Goal: Complete application form: Complete application form

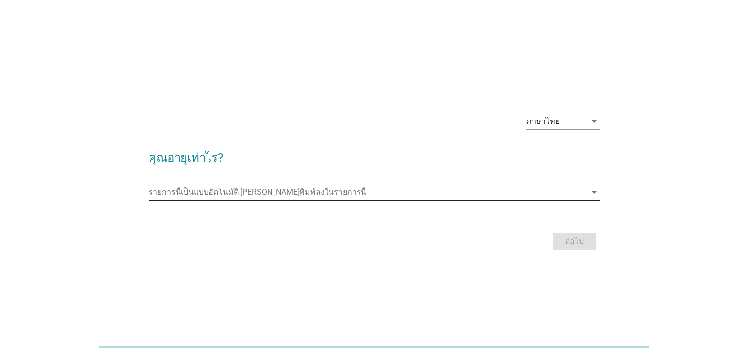
click at [354, 198] on input "รายการนี้เป็นแบบอัตโนมัติ คุณสามารถพิมพ์ลงในรายการนี้" at bounding box center [368, 192] width 438 height 16
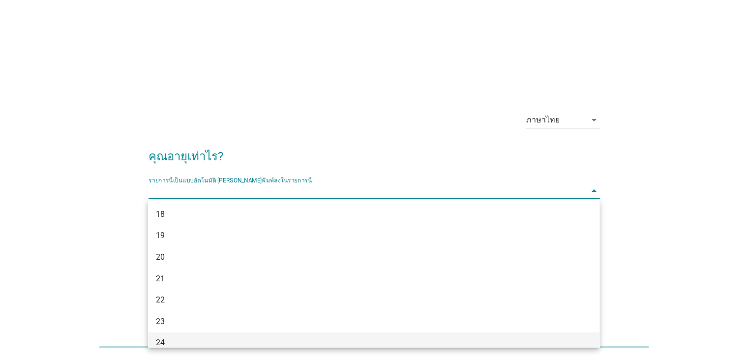
click at [270, 337] on div "24" at bounding box center [355, 343] width 399 height 12
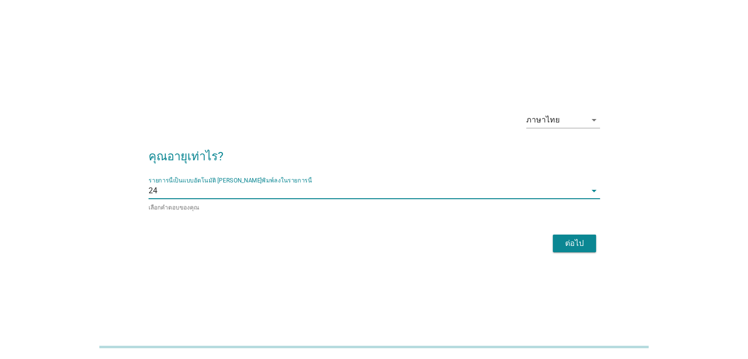
click at [565, 244] on div "ต่อไป" at bounding box center [575, 244] width 28 height 12
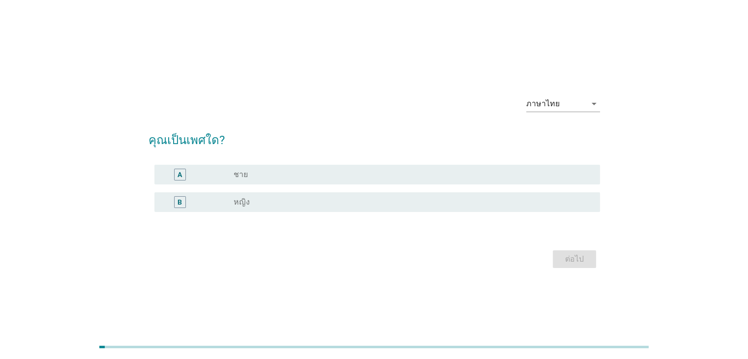
click at [481, 181] on div "A radio_button_unchecked ชาย" at bounding box center [377, 175] width 446 height 20
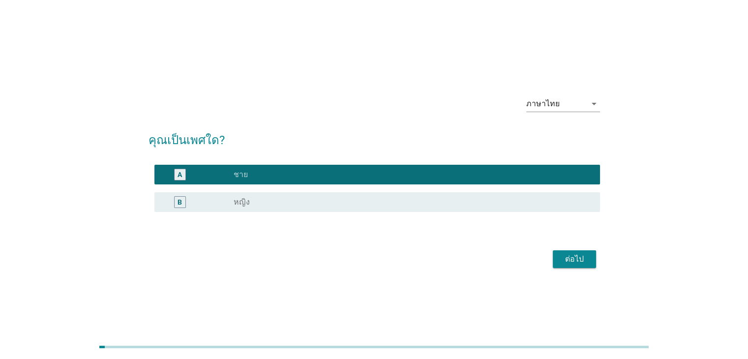
click at [574, 259] on div "ต่อไป" at bounding box center [575, 259] width 28 height 12
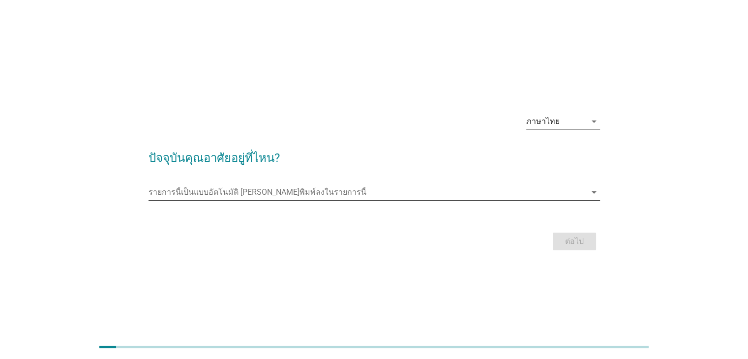
click at [490, 193] on input "รายการนี้เป็นแบบอัตโนมัติ คุณสามารถพิมพ์ลงในรายการนี้" at bounding box center [368, 192] width 438 height 16
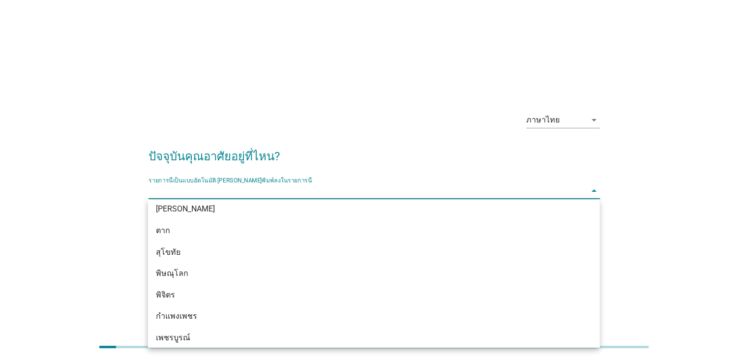
scroll to position [725, 0]
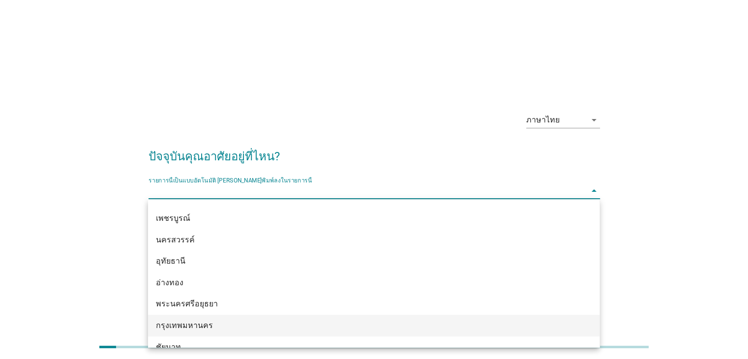
click at [249, 319] on div "กรุงเทพมหานคร" at bounding box center [373, 326] width 451 height 22
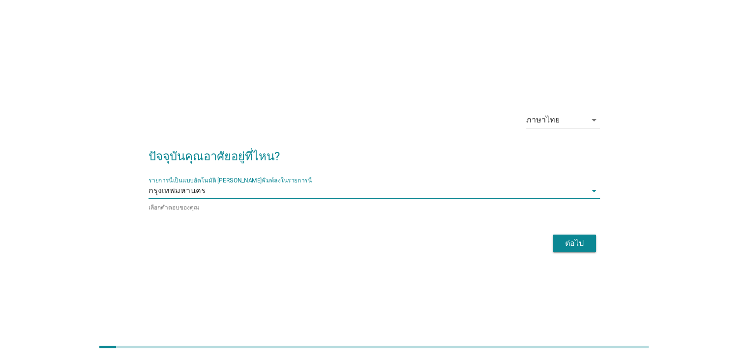
click at [575, 238] on div "ต่อไป" at bounding box center [575, 244] width 28 height 12
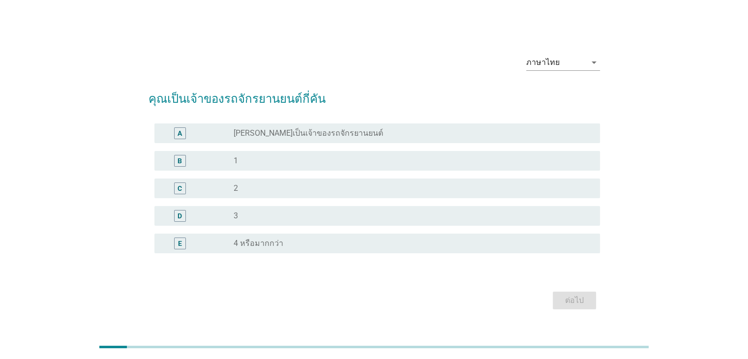
click at [403, 129] on div "radio_button_unchecked [PERSON_NAME]เป็นเจ้าของรถจักรยานยนต์" at bounding box center [409, 133] width 350 height 10
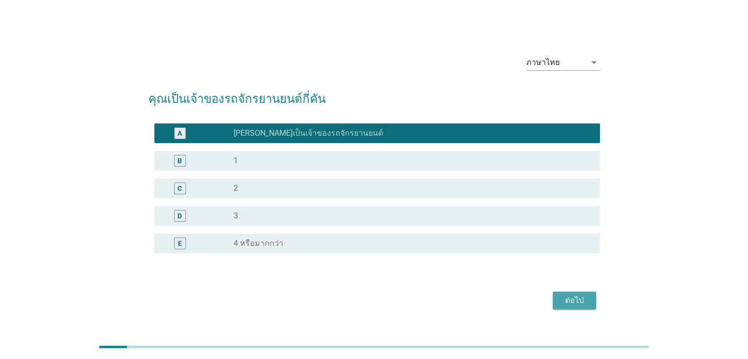
click at [564, 297] on div "ต่อไป" at bounding box center [575, 301] width 28 height 12
